Goal: Information Seeking & Learning: Learn about a topic

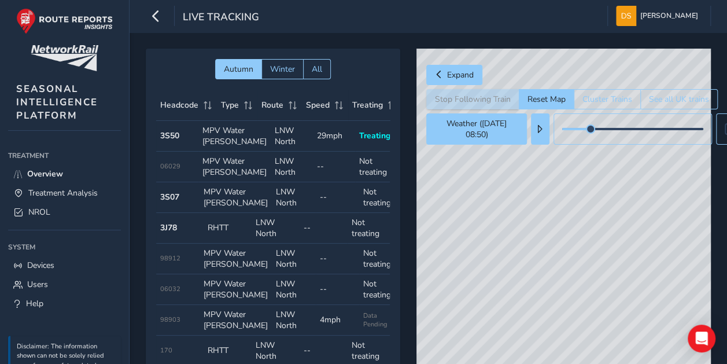
click at [47, 97] on span "SEASONAL INTELLIGENCE PLATFORM" at bounding box center [57, 102] width 82 height 40
click at [69, 173] on link "Overview" at bounding box center [64, 173] width 113 height 19
drag, startPoint x: 610, startPoint y: 191, endPoint x: 613, endPoint y: 290, distance: 99.5
click at [613, 290] on div "© Mapbox © OpenStreetMap Improve this map" at bounding box center [563, 216] width 294 height 335
drag, startPoint x: 577, startPoint y: 259, endPoint x: 584, endPoint y: 291, distance: 32.6
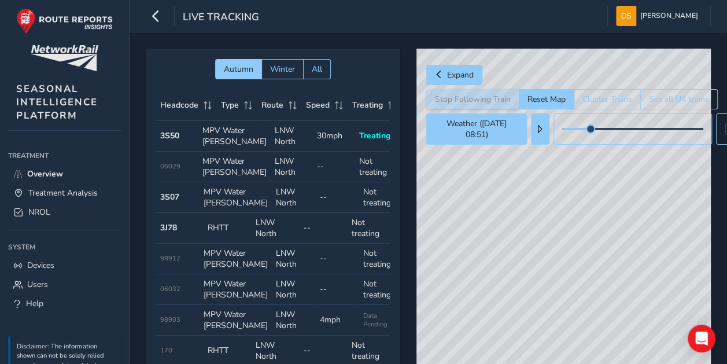
click at [584, 291] on div "© Mapbox © OpenStreetMap Improve this map" at bounding box center [563, 216] width 294 height 335
drag, startPoint x: 582, startPoint y: 278, endPoint x: 488, endPoint y: 218, distance: 111.0
click at [488, 218] on div "© Mapbox © OpenStreetMap Improve this map" at bounding box center [563, 216] width 294 height 335
click at [470, 228] on div "© Mapbox © OpenStreetMap Improve this map" at bounding box center [563, 216] width 294 height 335
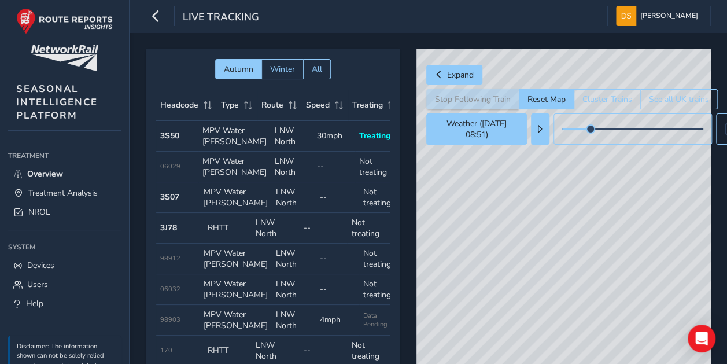
click at [605, 217] on div "© Mapbox © OpenStreetMap Improve this map" at bounding box center [563, 216] width 294 height 335
click at [583, 101] on button "Cluster Trains" at bounding box center [607, 99] width 67 height 20
click at [566, 217] on div "© Mapbox © OpenStreetMap Improve this map" at bounding box center [563, 216] width 294 height 335
click at [669, 92] on button "See all UK trains" at bounding box center [679, 99] width 78 height 20
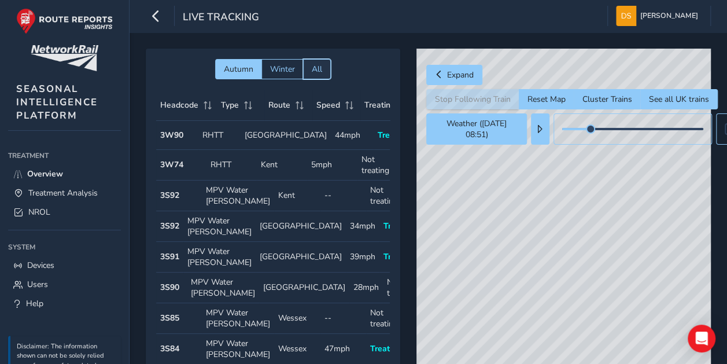
click at [318, 67] on span "All" at bounding box center [317, 69] width 10 height 11
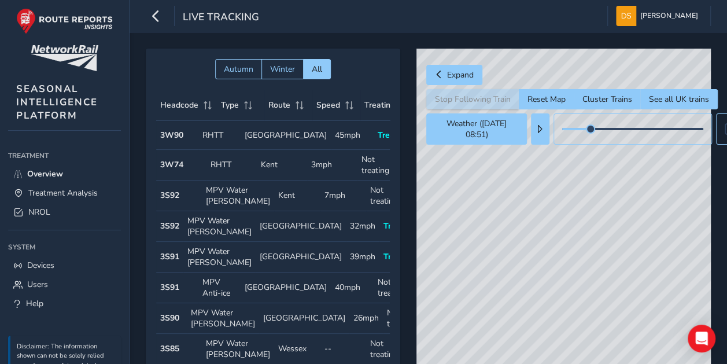
click at [466, 100] on div "Stop Following Train Reset Map Cluster Trains See all UK trains" at bounding box center [656, 99] width 460 height 20
click at [540, 97] on button "Reset Map" at bounding box center [546, 99] width 55 height 20
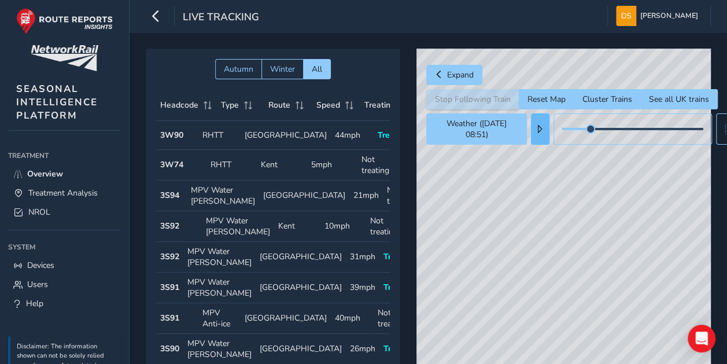
click at [537, 123] on button at bounding box center [540, 128] width 19 height 31
drag, startPoint x: 598, startPoint y: 132, endPoint x: 559, endPoint y: 129, distance: 39.4
click at [559, 129] on button at bounding box center [633, 128] width 158 height 31
click at [543, 129] on span at bounding box center [540, 129] width 8 height 8
drag, startPoint x: 632, startPoint y: 124, endPoint x: 554, endPoint y: 130, distance: 78.9
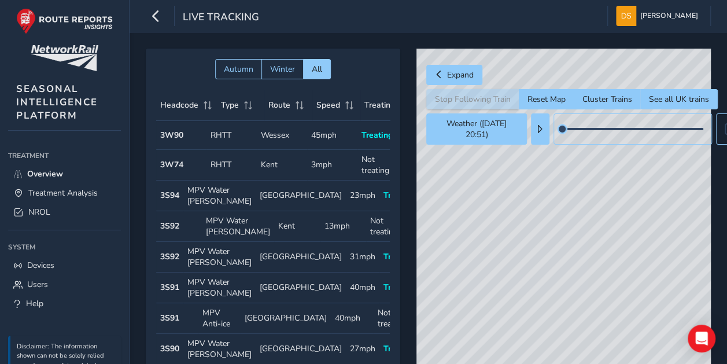
click at [554, 130] on div "Weather ([DATE] 20:51) Snow Rain Temperatures" at bounding box center [656, 128] width 460 height 31
click at [539, 128] on span at bounding box center [540, 129] width 8 height 8
